Goal: Information Seeking & Learning: Learn about a topic

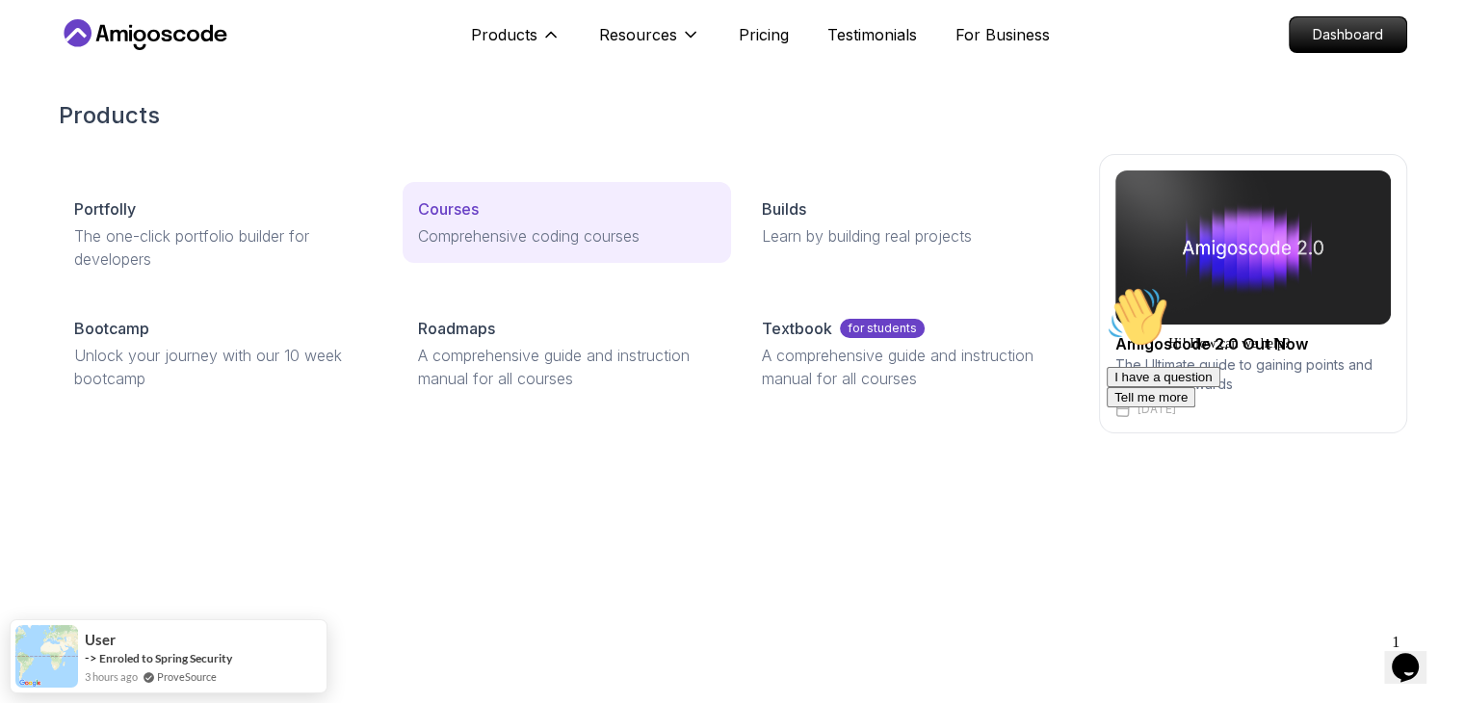
click at [451, 199] on p "Courses" at bounding box center [448, 208] width 61 height 23
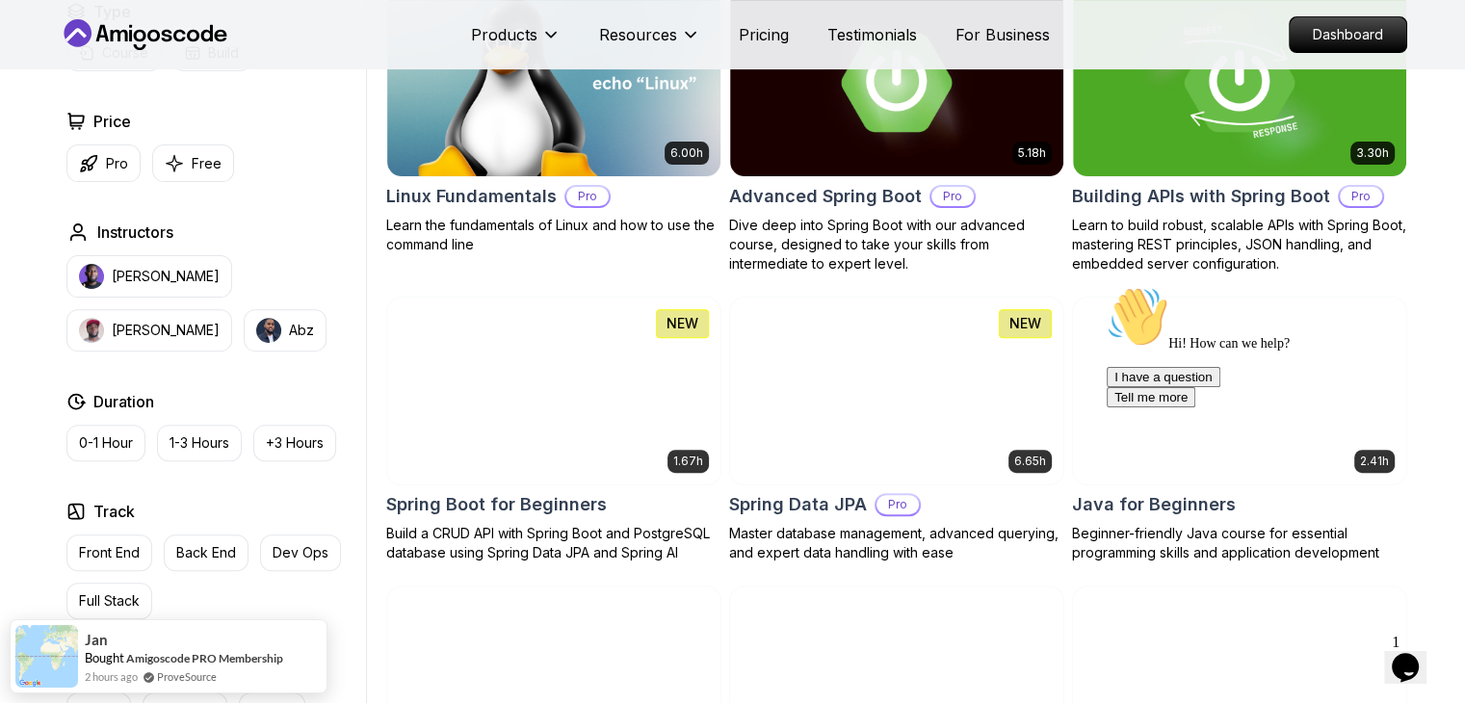
scroll to position [605, 0]
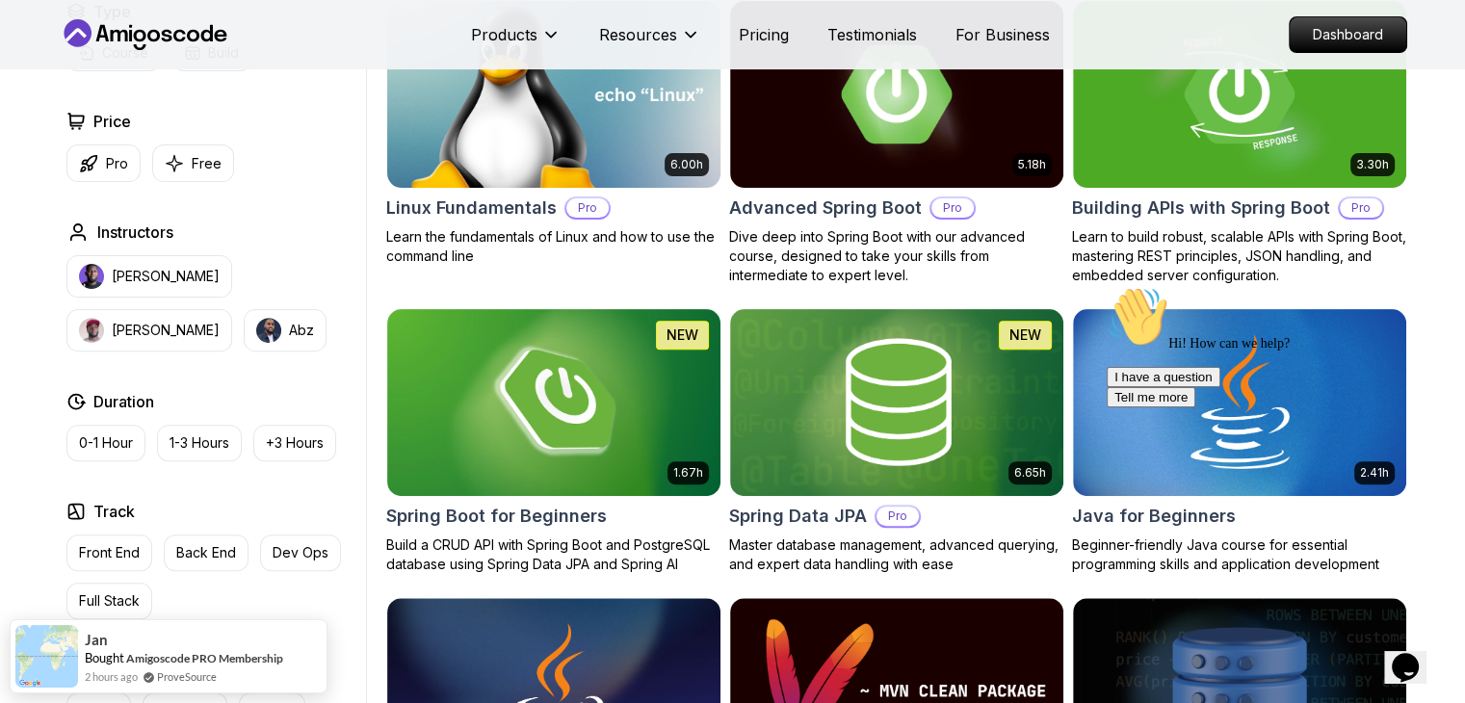
click at [542, 123] on img at bounding box center [553, 93] width 350 height 195
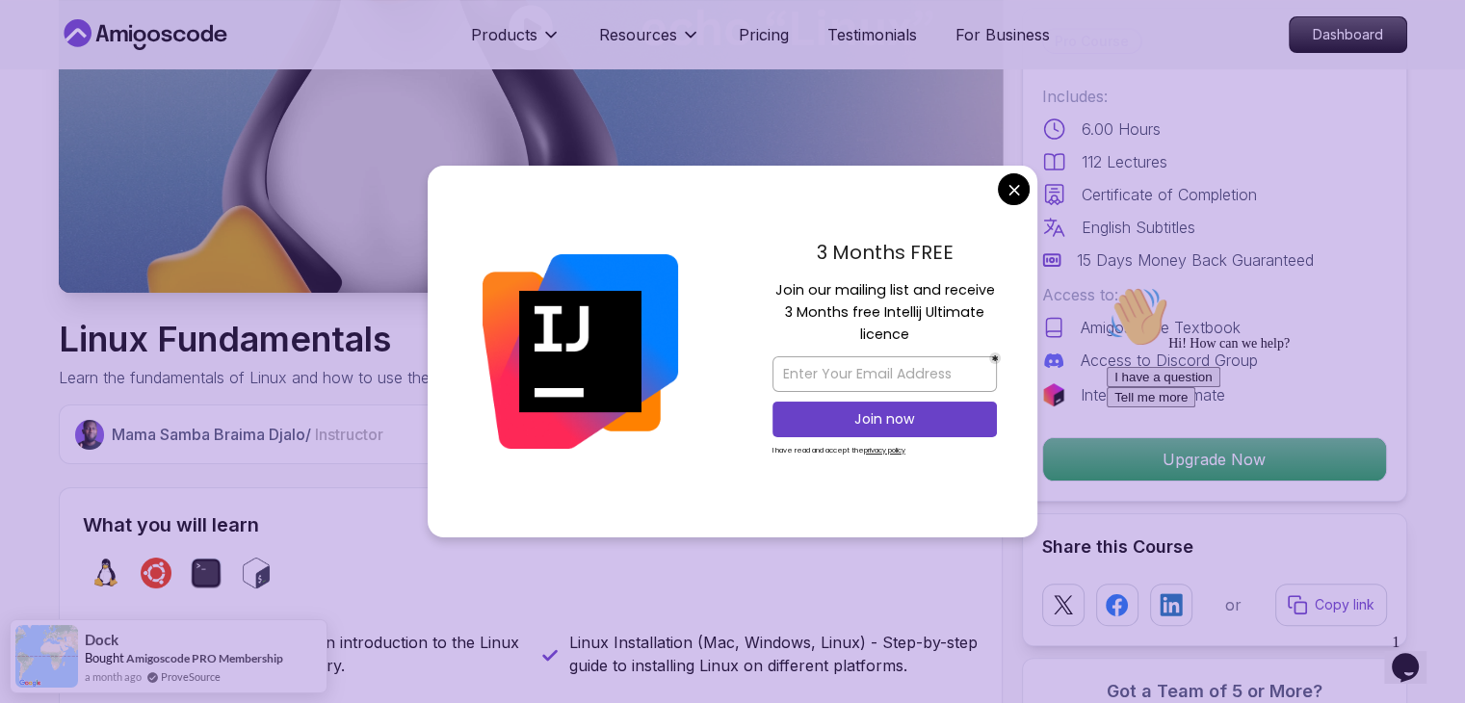
scroll to position [372, 0]
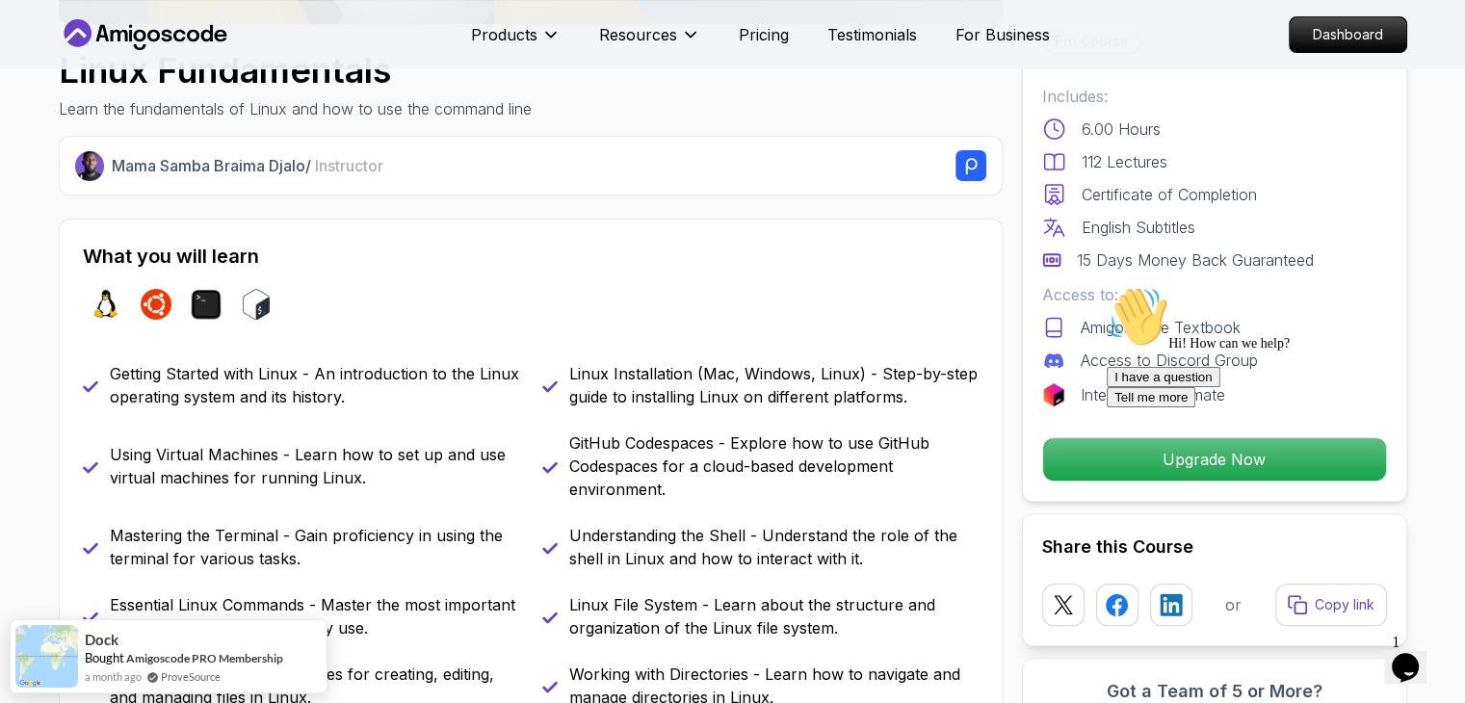
scroll to position [771, 0]
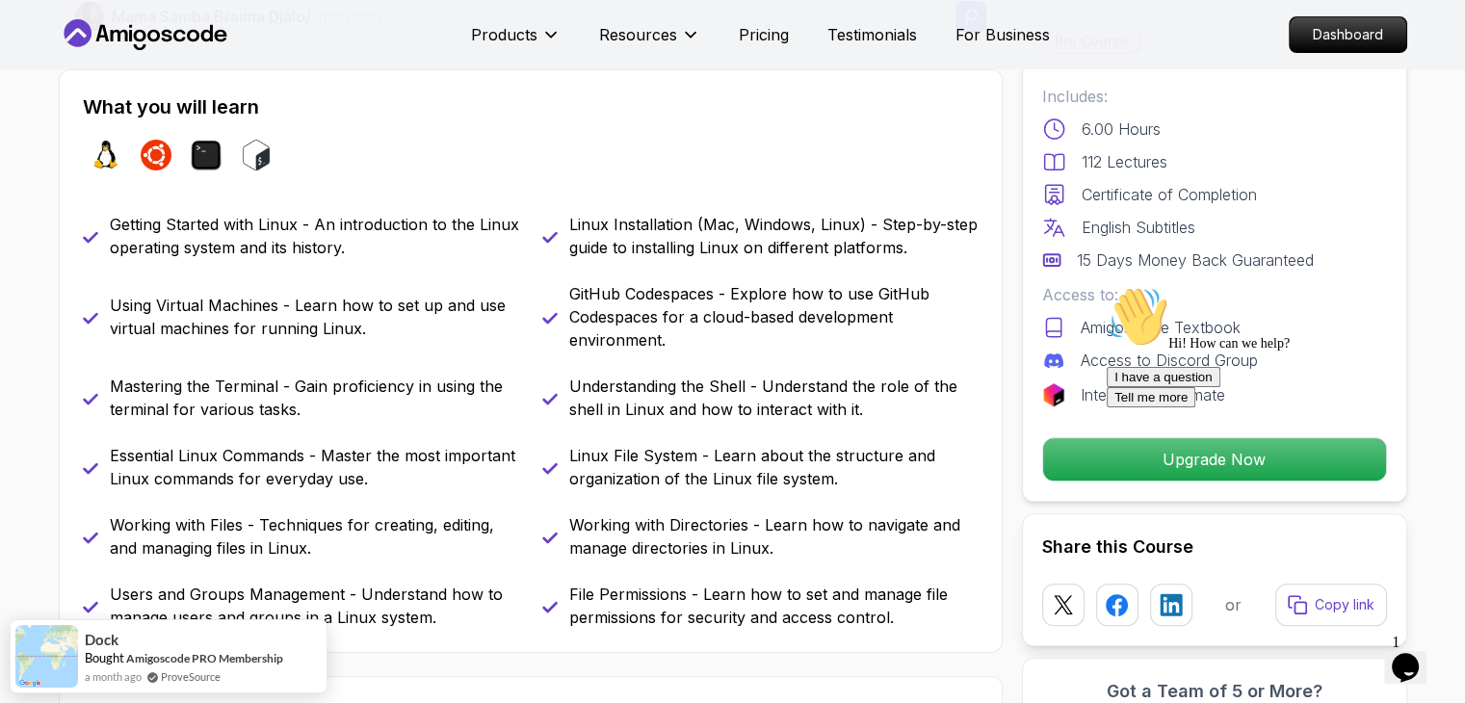
click at [1107, 286] on icon "Chat attention grabber" at bounding box center [1107, 286] width 0 height 0
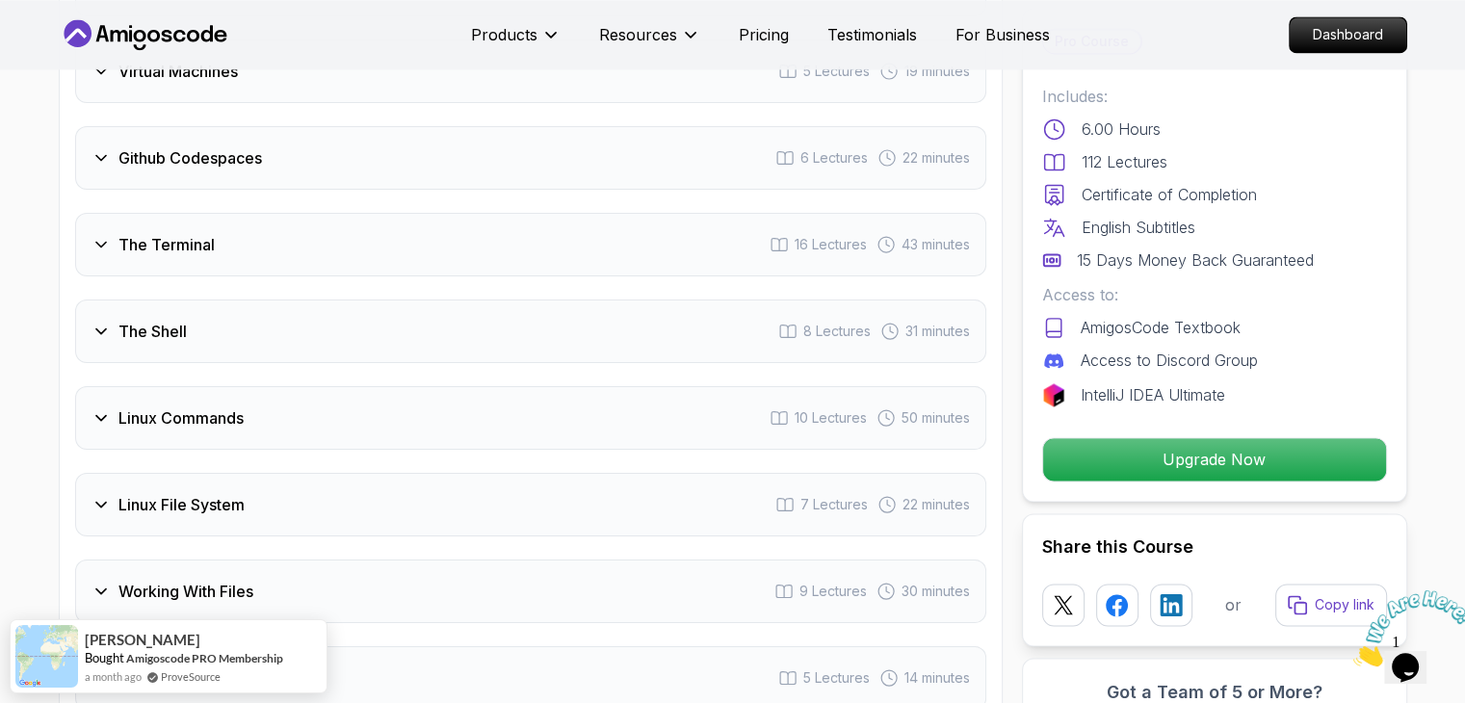
scroll to position [3121, 0]
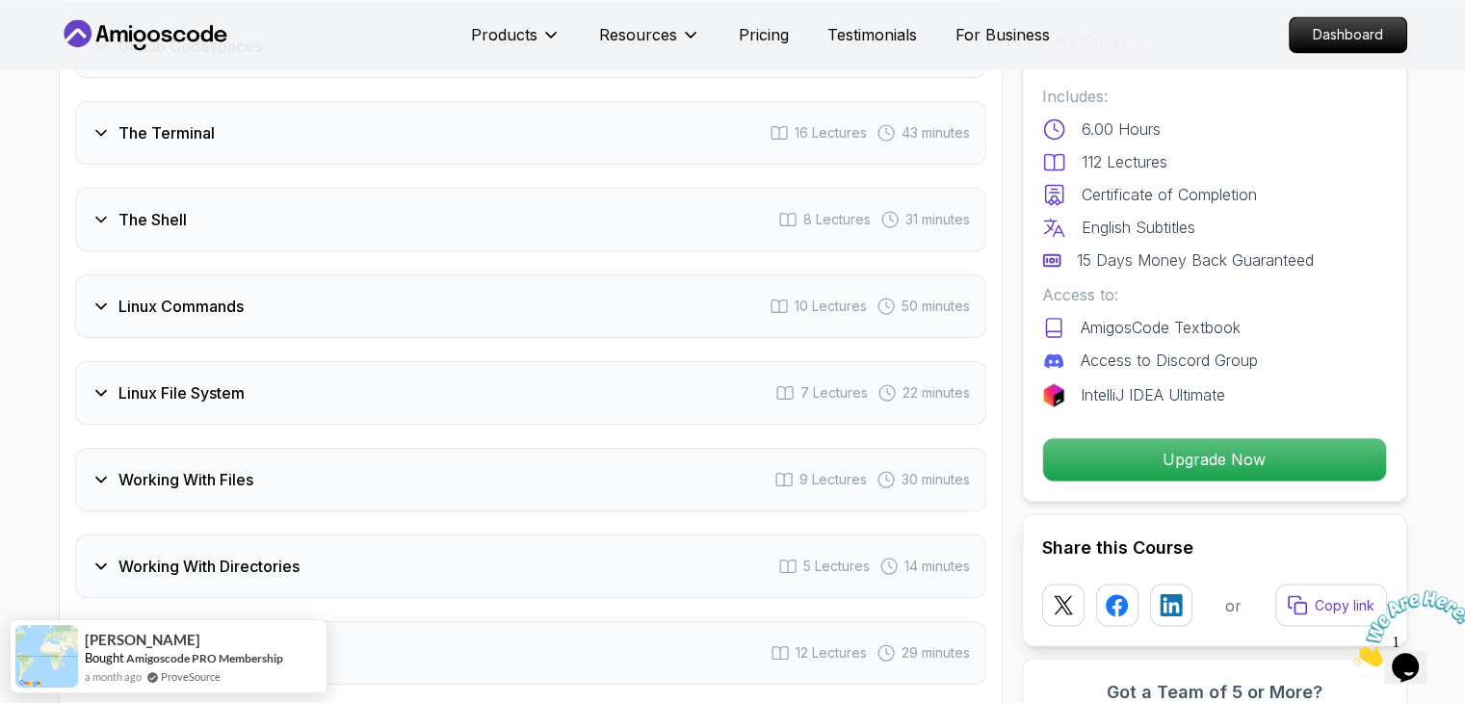
click at [108, 307] on icon at bounding box center [100, 306] width 19 height 19
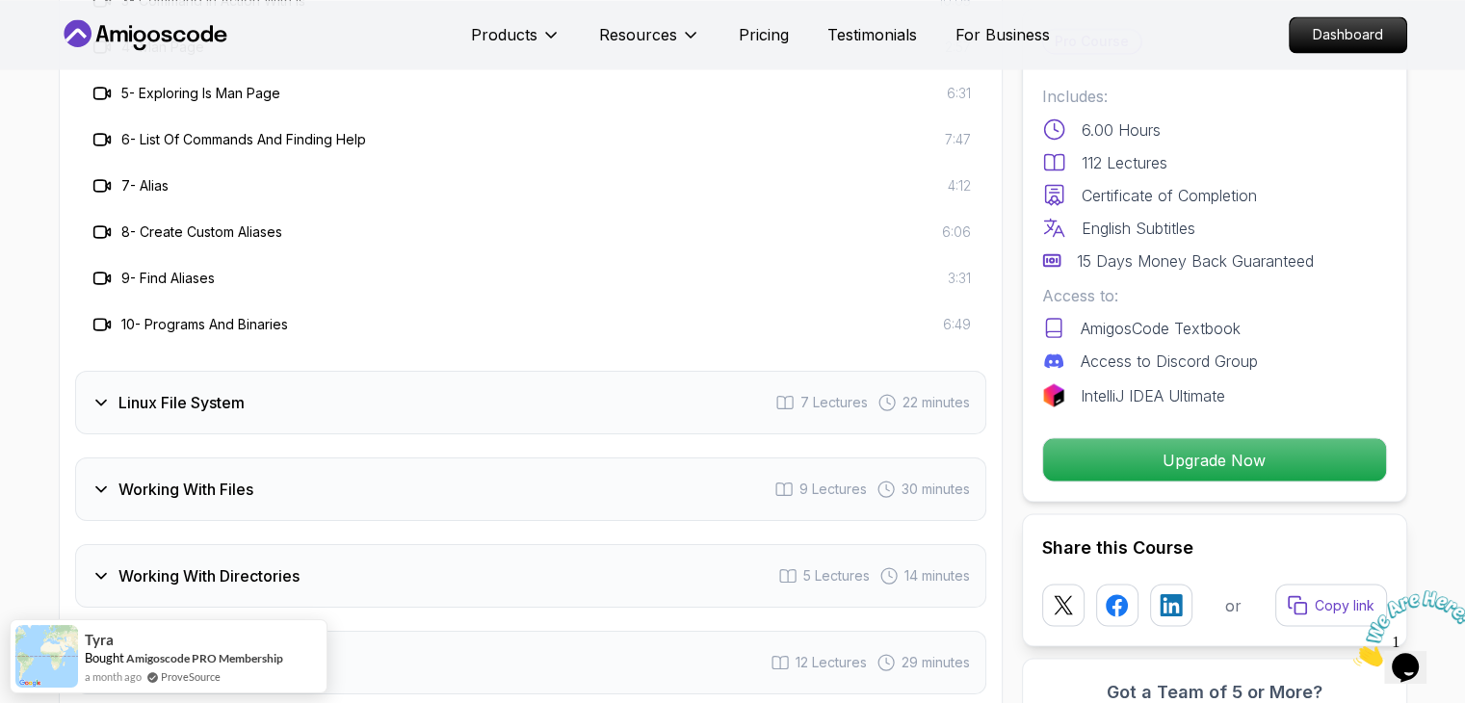
scroll to position [3567, 0]
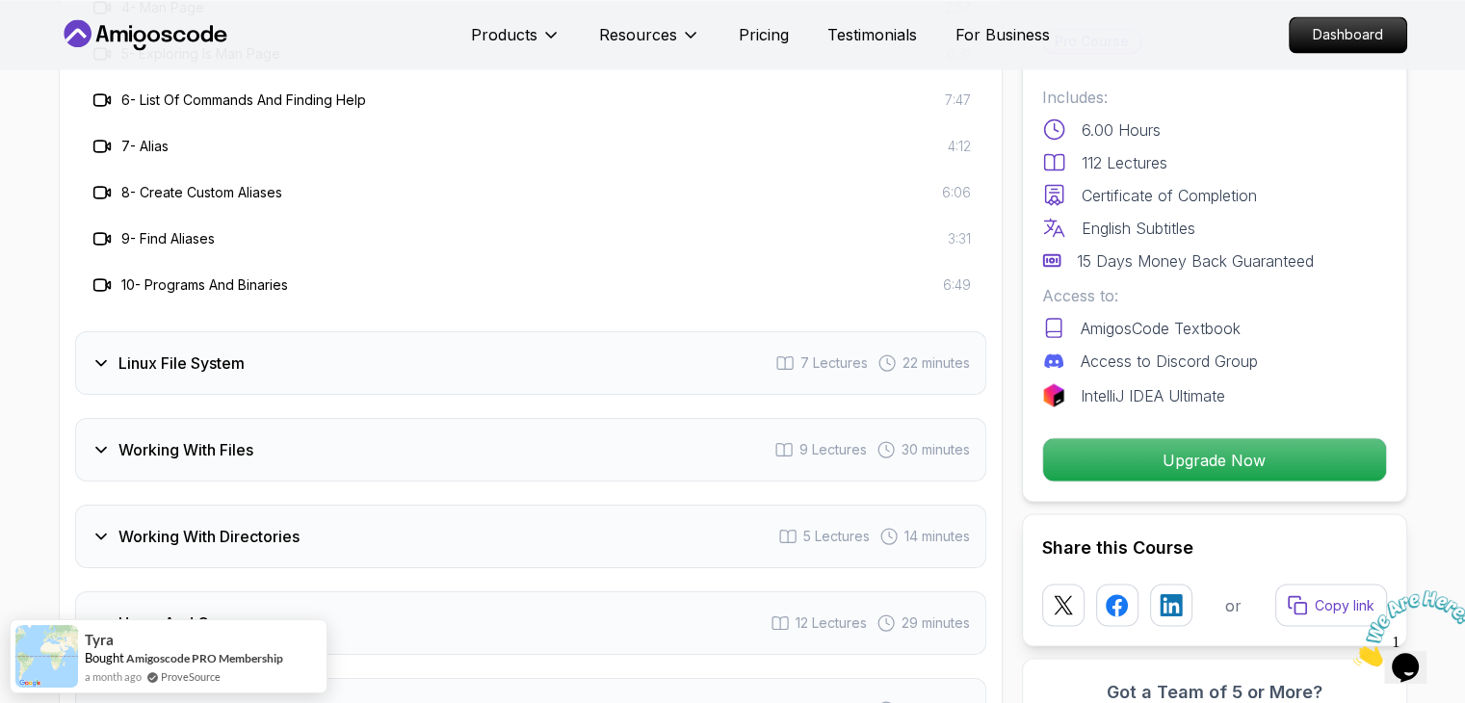
click at [1353, 653] on icon "Close" at bounding box center [1353, 661] width 0 height 16
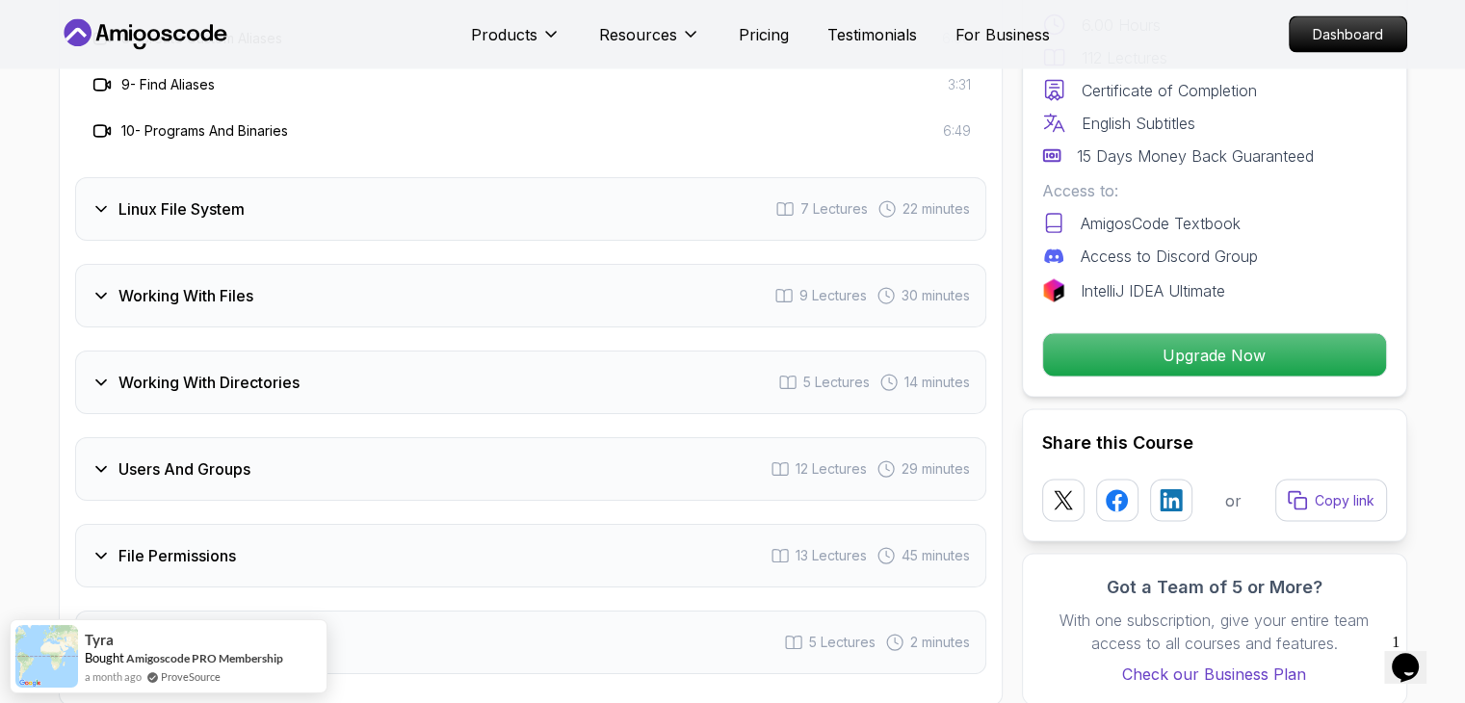
click at [101, 200] on icon at bounding box center [100, 208] width 19 height 19
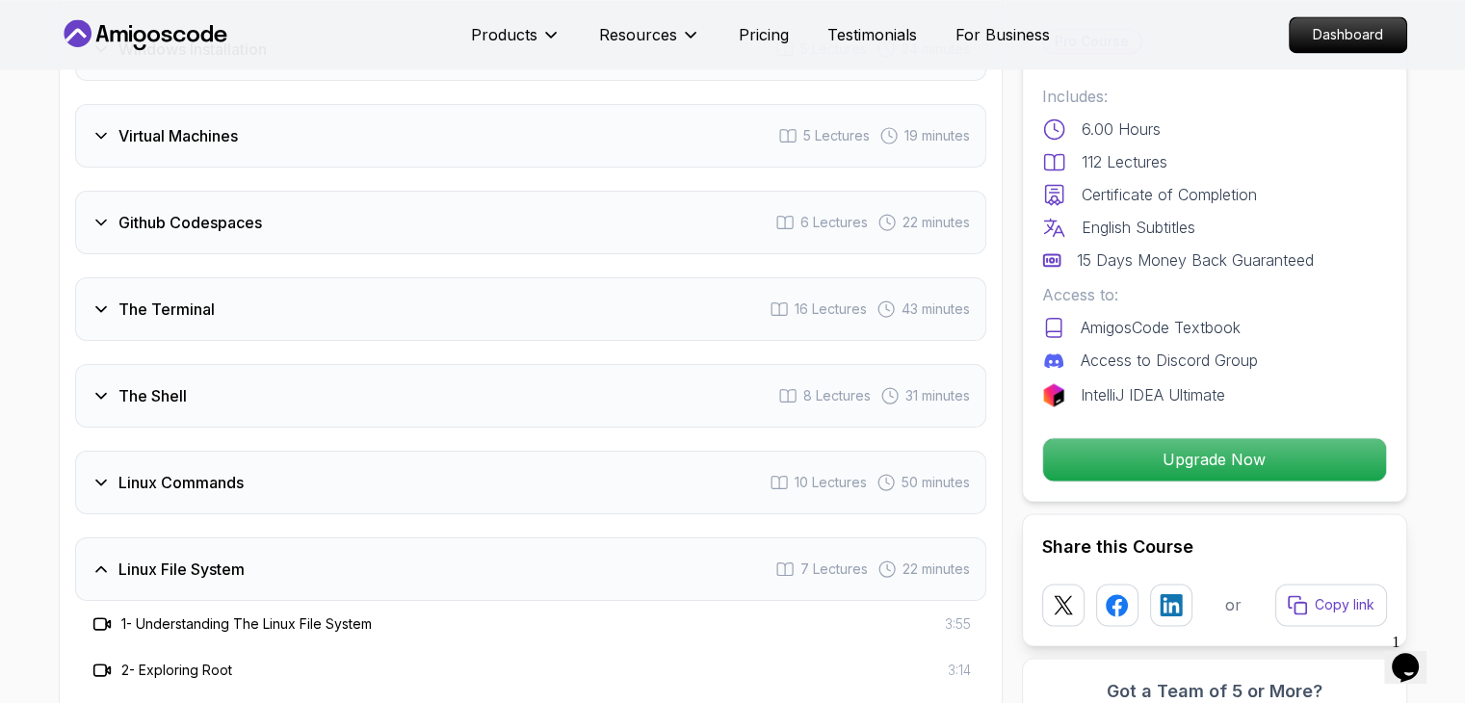
scroll to position [2937, 0]
